Goal: Information Seeking & Learning: Learn about a topic

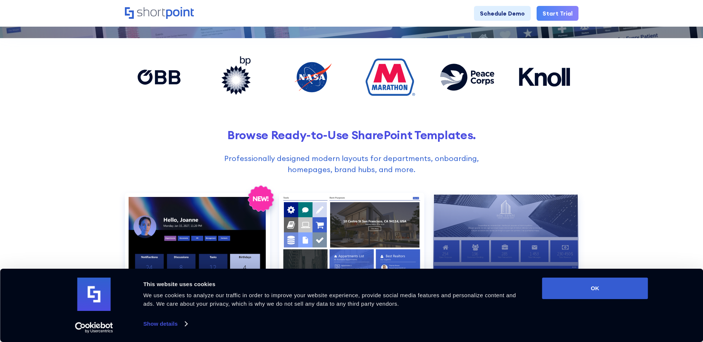
scroll to position [334, 0]
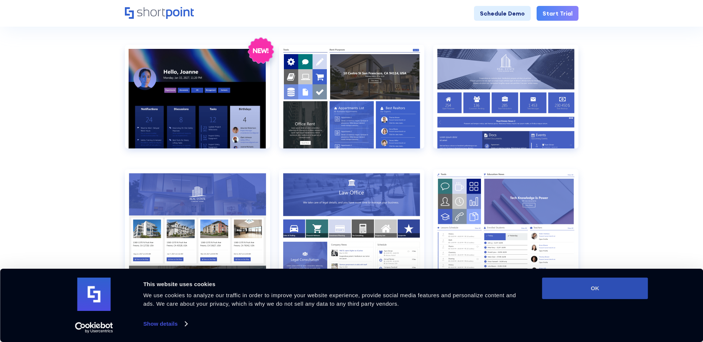
click at [607, 292] on button "OK" at bounding box center [595, 288] width 106 height 21
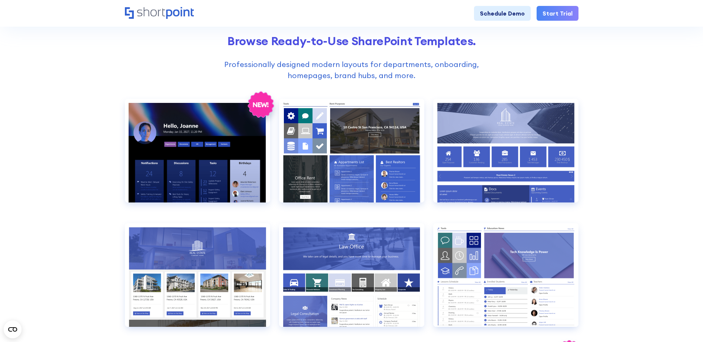
scroll to position [0, 0]
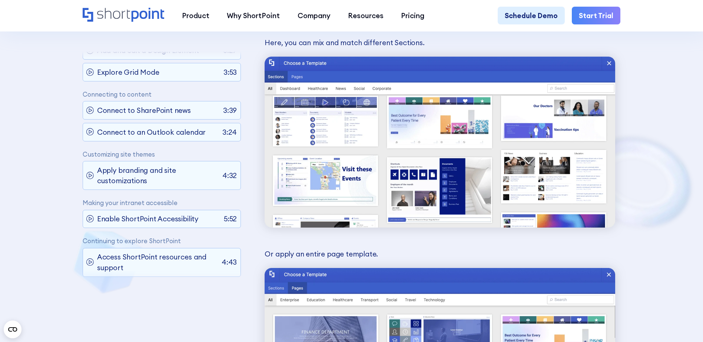
scroll to position [2669, 0]
